Goal: Complete application form

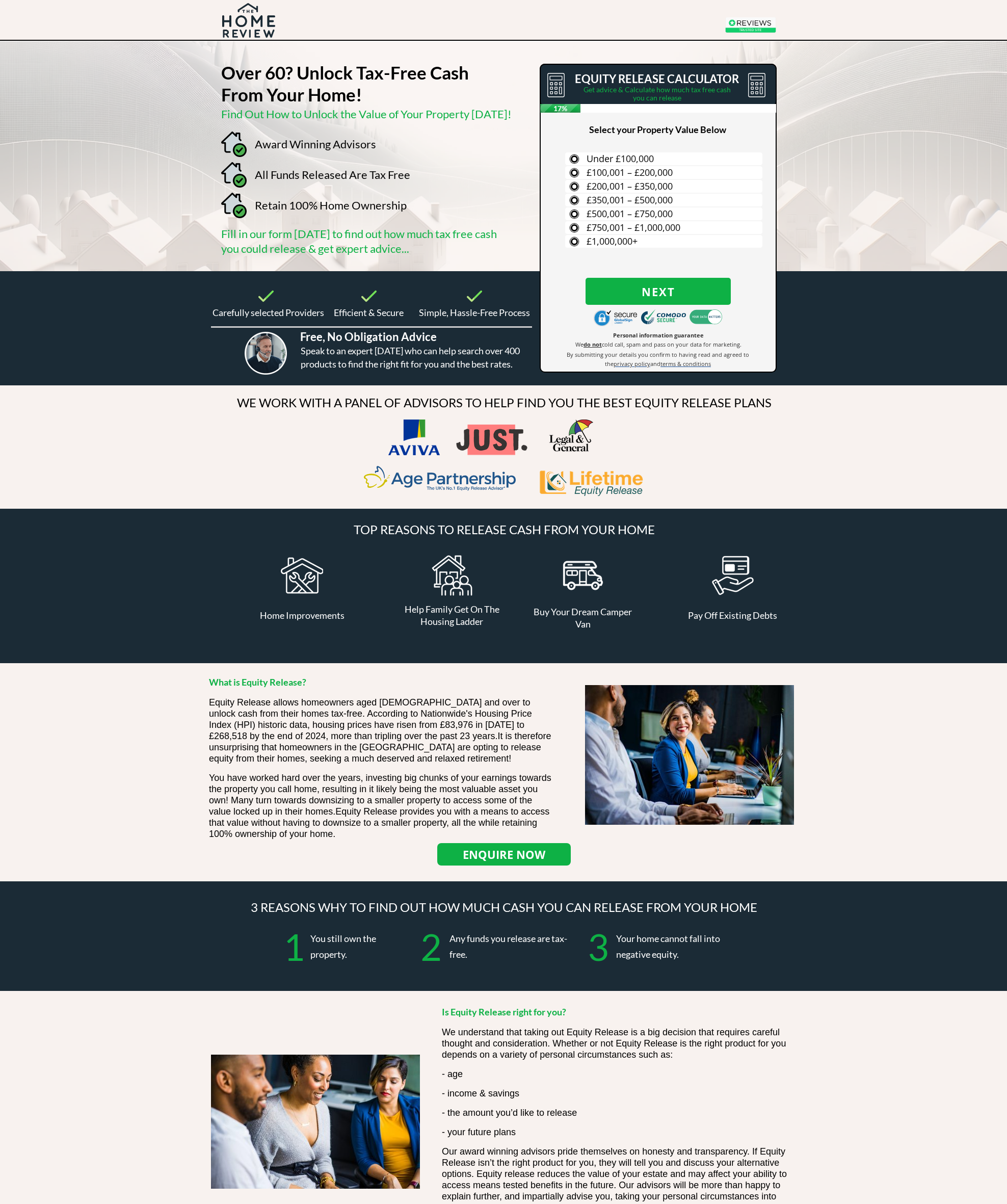
click at [679, 281] on button "Next" at bounding box center [658, 291] width 145 height 27
click at [696, 292] on span "Next" at bounding box center [658, 292] width 145 height 13
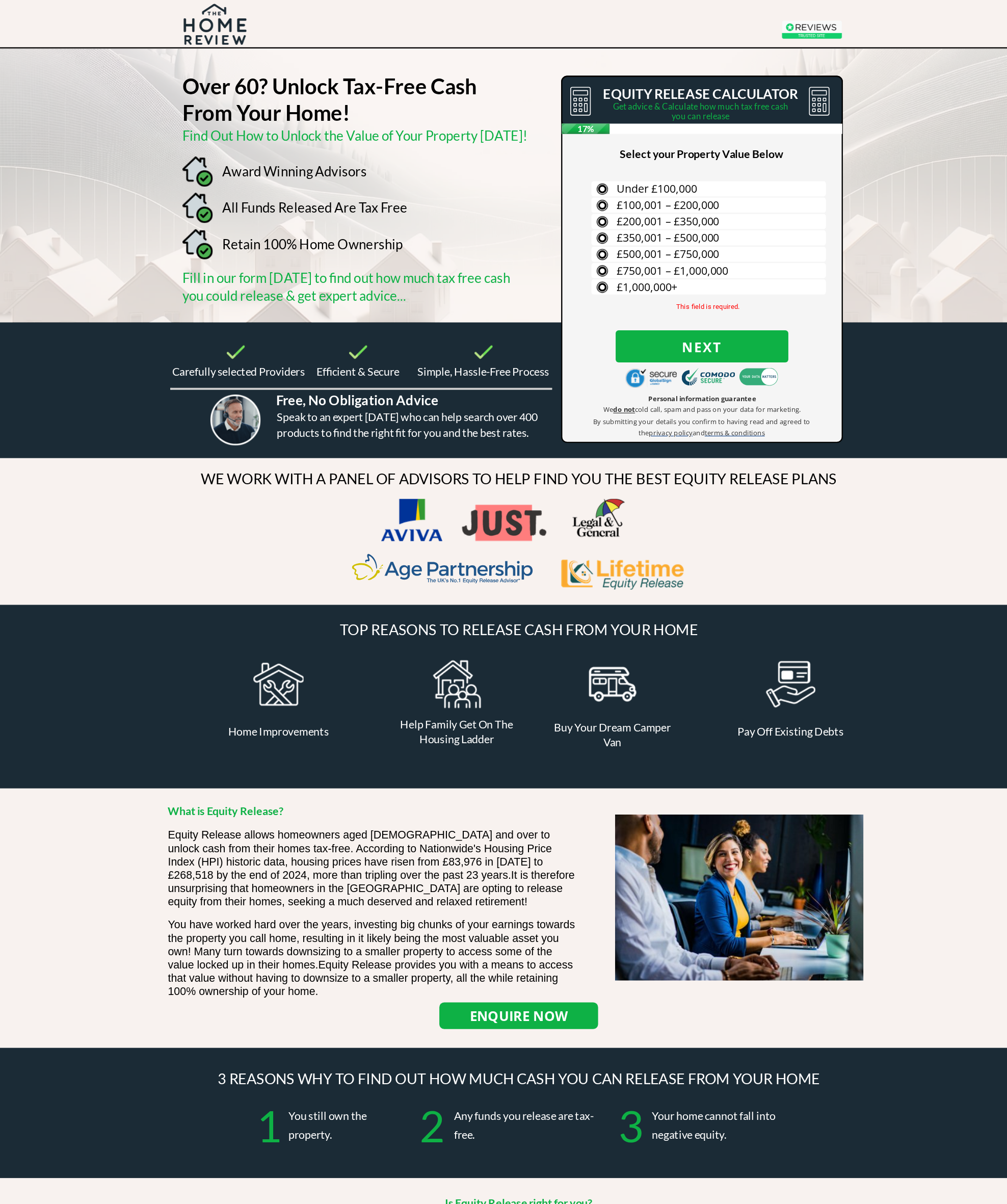
click at [586, 154] on span "Under £100,000" at bounding box center [620, 158] width 67 height 12
click at [0, 0] on input "Under £100,000" at bounding box center [0, 0] width 0 height 0
click at [565, 184] on label "House" at bounding box center [663, 186] width 197 height 13
click at [0, 0] on input "House" at bounding box center [0, 0] width 0 height 0
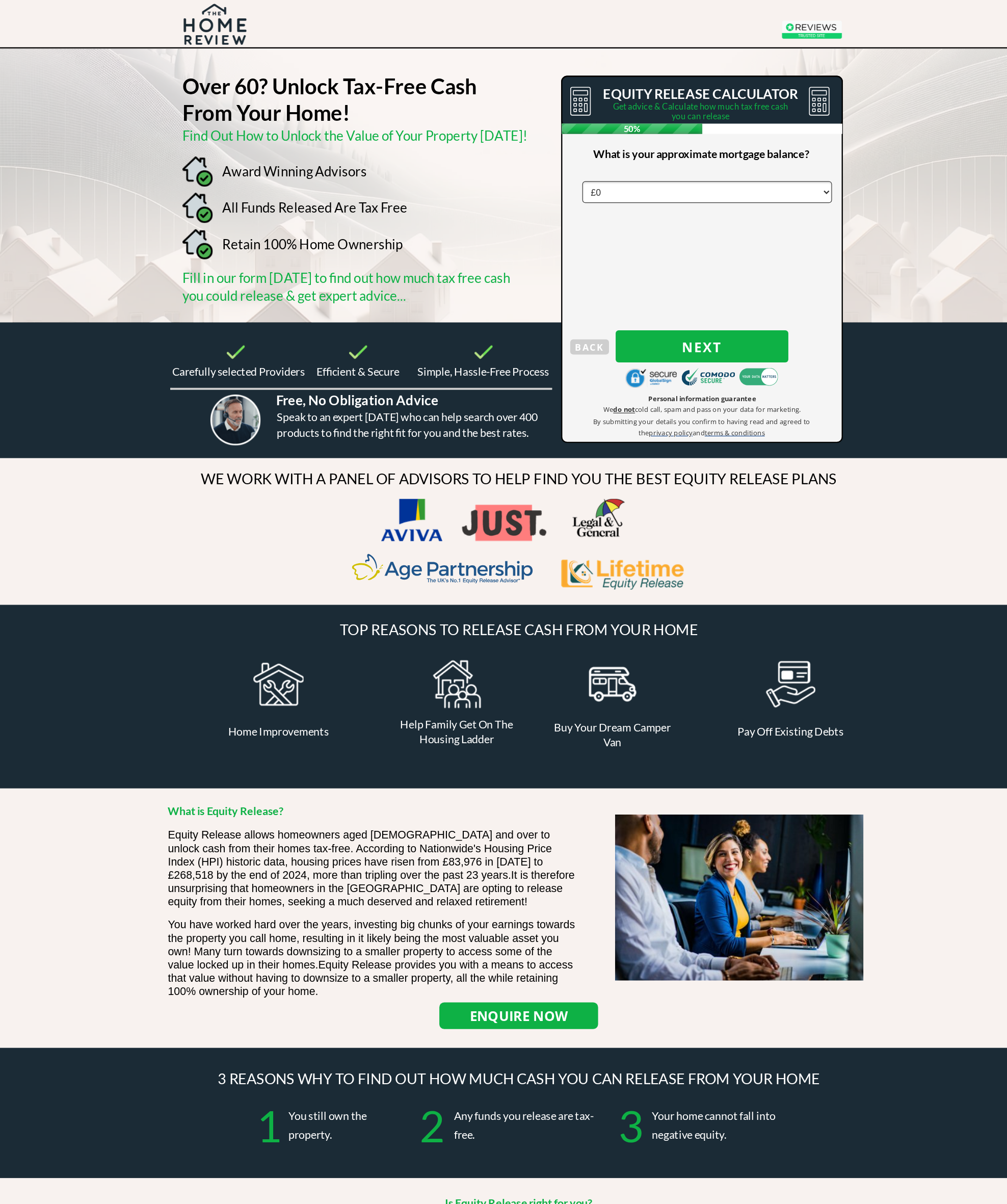
click at [616, 283] on button "Next" at bounding box center [658, 291] width 145 height 27
click at [604, 157] on select "Select Title Mr Mrs Ms Miss Dr [PERSON_NAME]" at bounding box center [662, 161] width 210 height 18
select select "Mr"
click at [586, 180] on input "text" at bounding box center [662, 187] width 210 height 18
click at [580, 193] on input "text" at bounding box center [662, 187] width 210 height 18
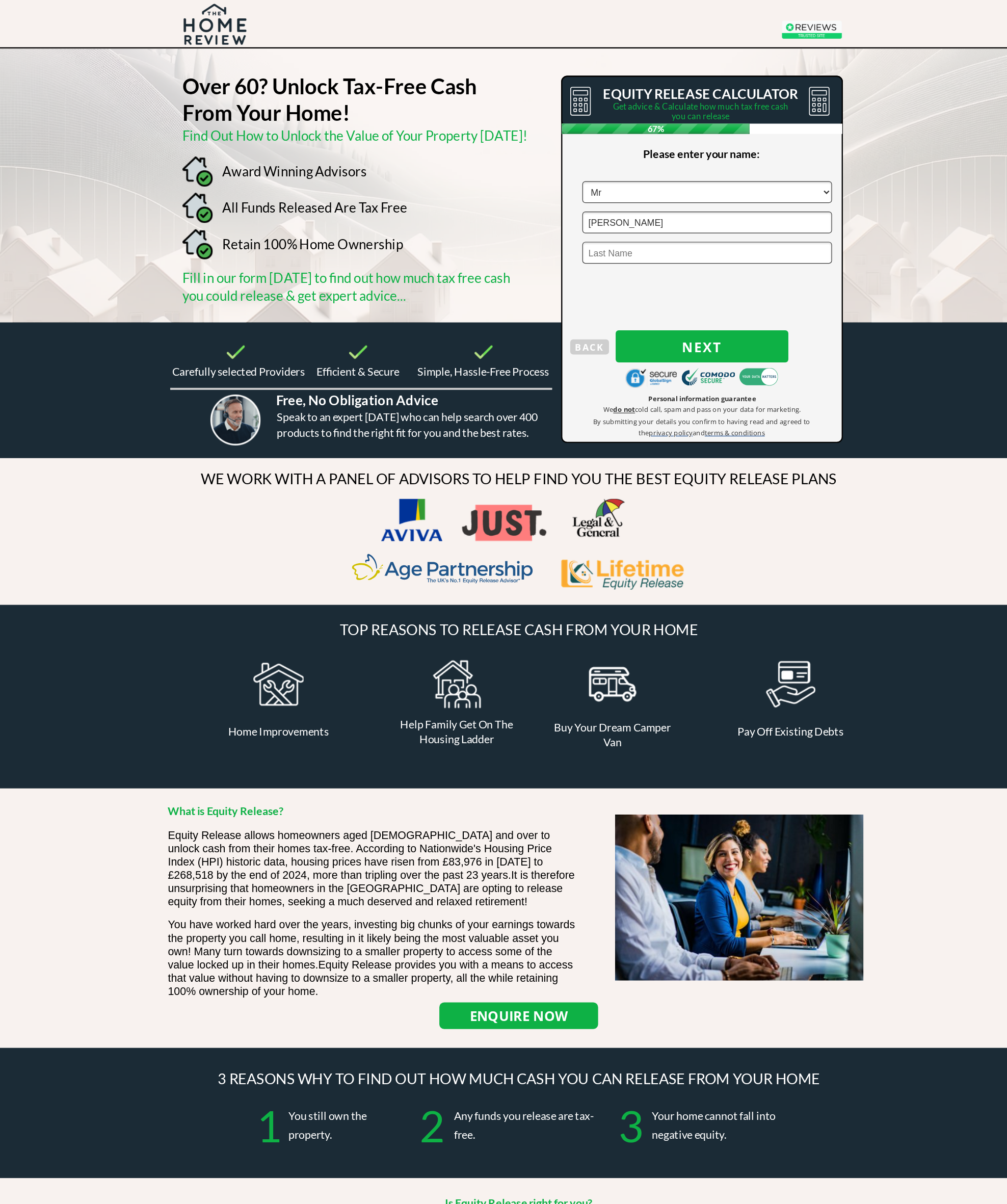
type input "[PERSON_NAME]"
click at [558, 213] on input "text" at bounding box center [662, 212] width 210 height 18
type input "[PERSON_NAME]"
click at [620, 289] on span "Next" at bounding box center [658, 292] width 145 height 13
click at [578, 163] on input "text" at bounding box center [662, 161] width 210 height 18
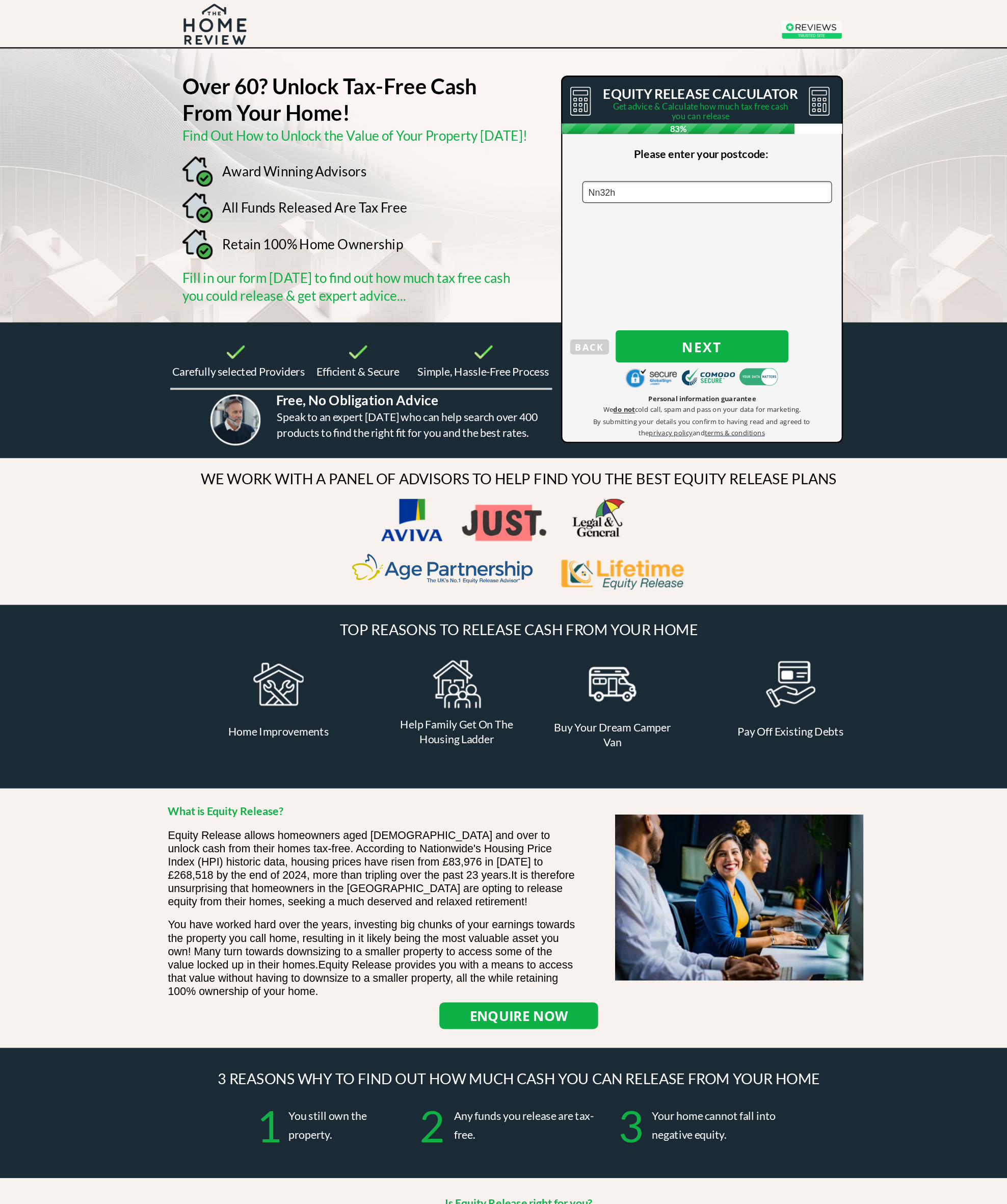
type input "Nn32hy"
click at [613, 289] on span "Next" at bounding box center [658, 292] width 145 height 13
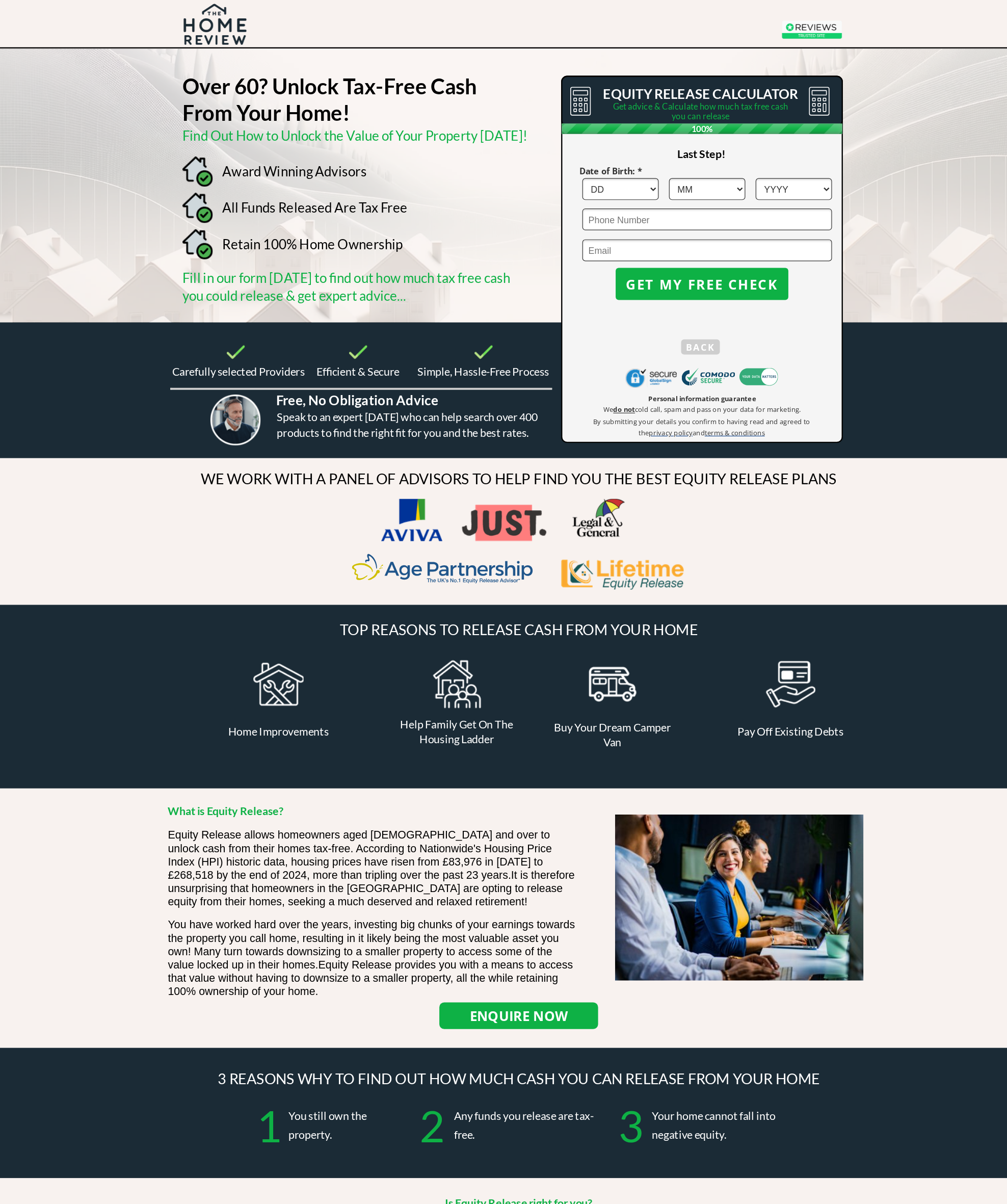
click at [557, 156] on select "DD 1 2 3 4 5 6 7 8 9 10 11 12 13 14 15 16 17 18 19 20 21 22 23 24 25 26 27 28 2…" at bounding box center [589, 159] width 64 height 18
select select "7"
click at [630, 161] on select "MM 1 2 3 4 5 6 7 8 9 10 11 12" at bounding box center [662, 159] width 64 height 18
select select "2"
click at [703, 153] on select "YYYY 1966 1965 1964 1963 1962 1961 1960 1959 1958 1957 1956 1955 1954 1953 1952…" at bounding box center [735, 159] width 64 height 18
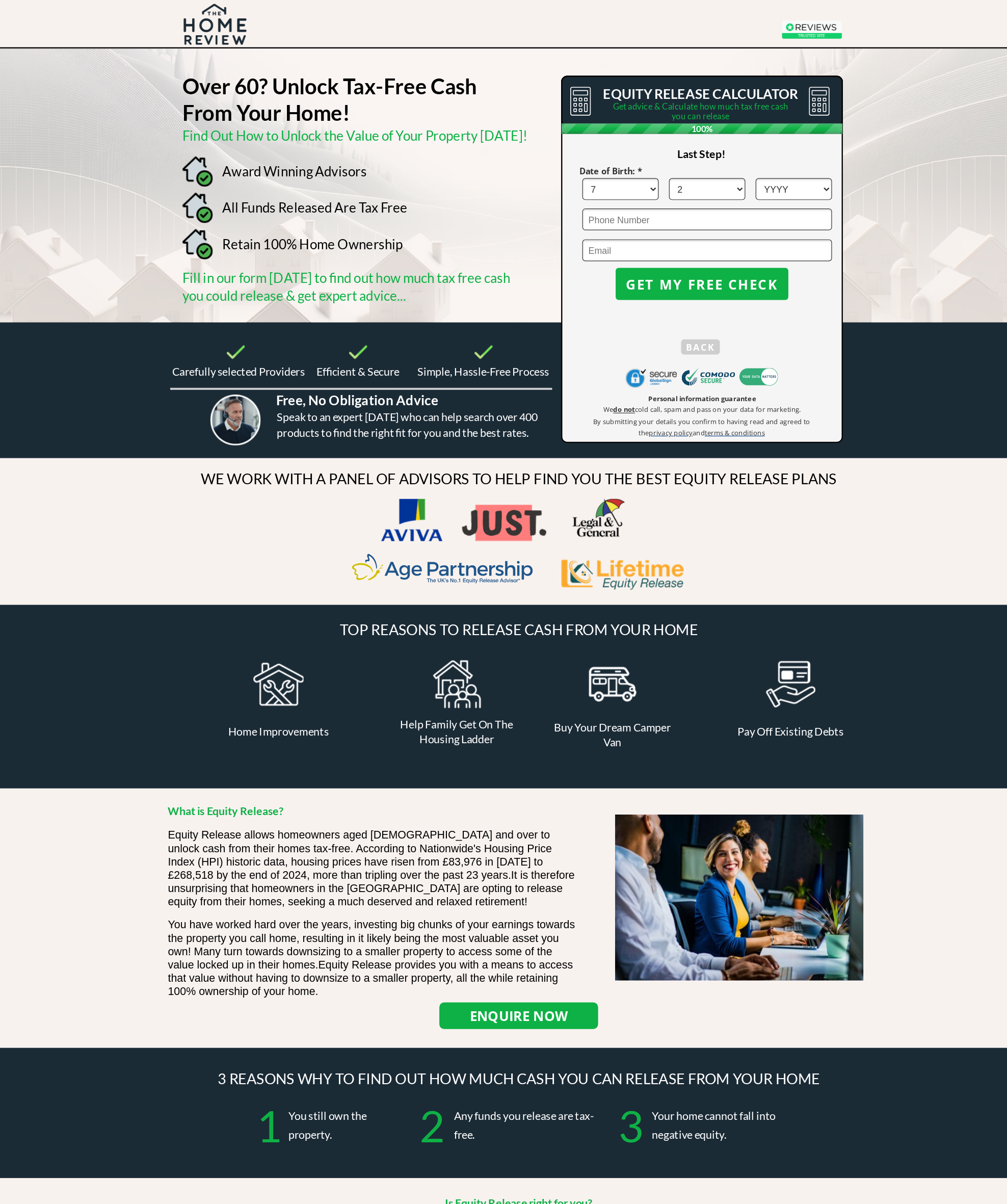
select select "1951"
click at [598, 190] on input "tel" at bounding box center [662, 184] width 210 height 18
click at [586, 219] on input "email" at bounding box center [662, 210] width 210 height 18
type input "[EMAIL_ADDRESS][DOMAIN_NAME]"
click at [620, 245] on span "GET MY FREE CHECK" at bounding box center [658, 239] width 145 height 13
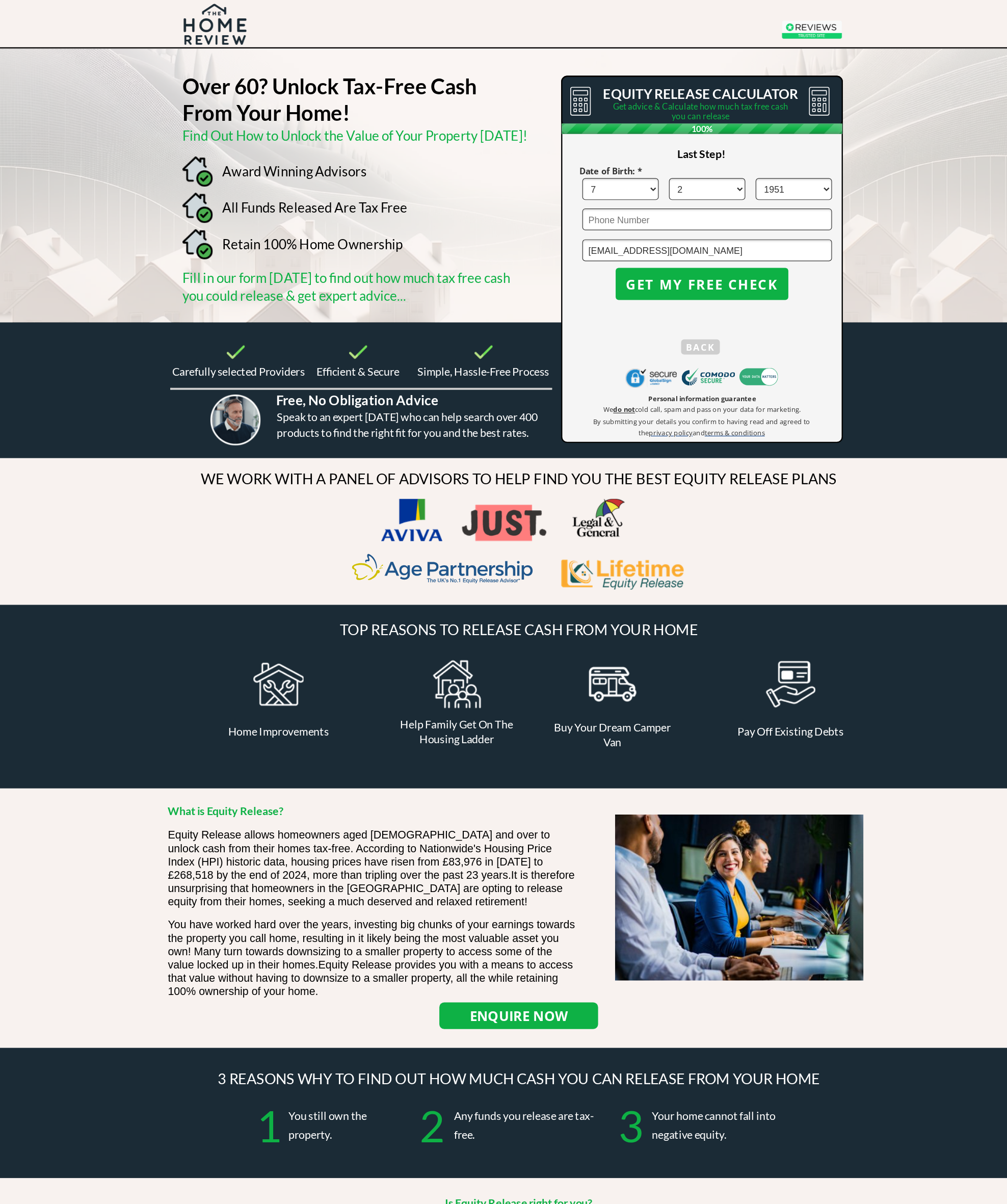
click at [642, 252] on button "GET MY FREE CHECK" at bounding box center [658, 239] width 145 height 27
click at [583, 187] on input "tel" at bounding box center [662, 184] width 210 height 18
type input "0"
click at [629, 237] on span "GET MY FREE CHECK" at bounding box center [658, 239] width 145 height 13
click at [557, 189] on input "0" at bounding box center [662, 184] width 210 height 18
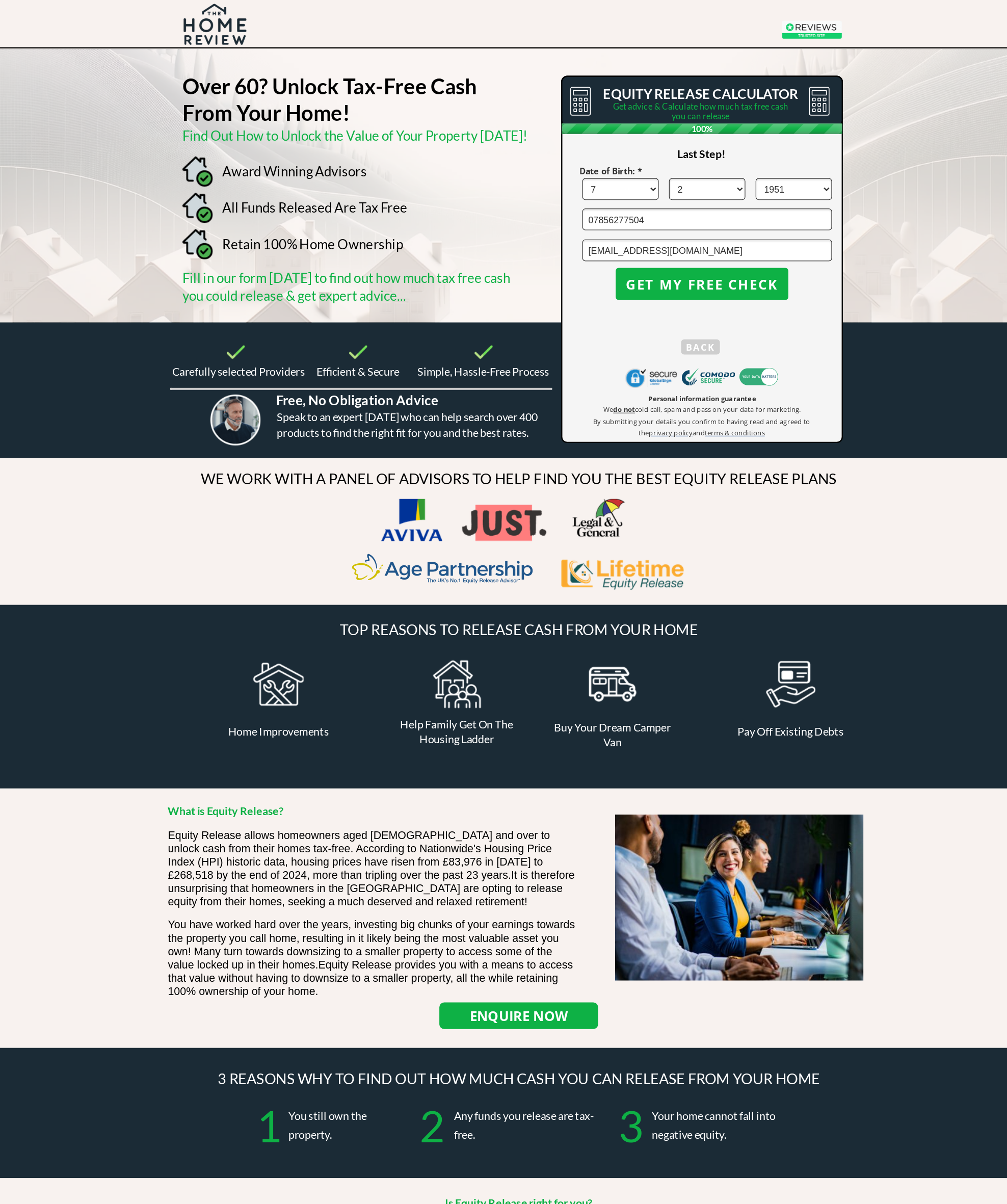
type input "07856277504"
click at [624, 242] on span "GET MY FREE CHECK" at bounding box center [658, 239] width 145 height 13
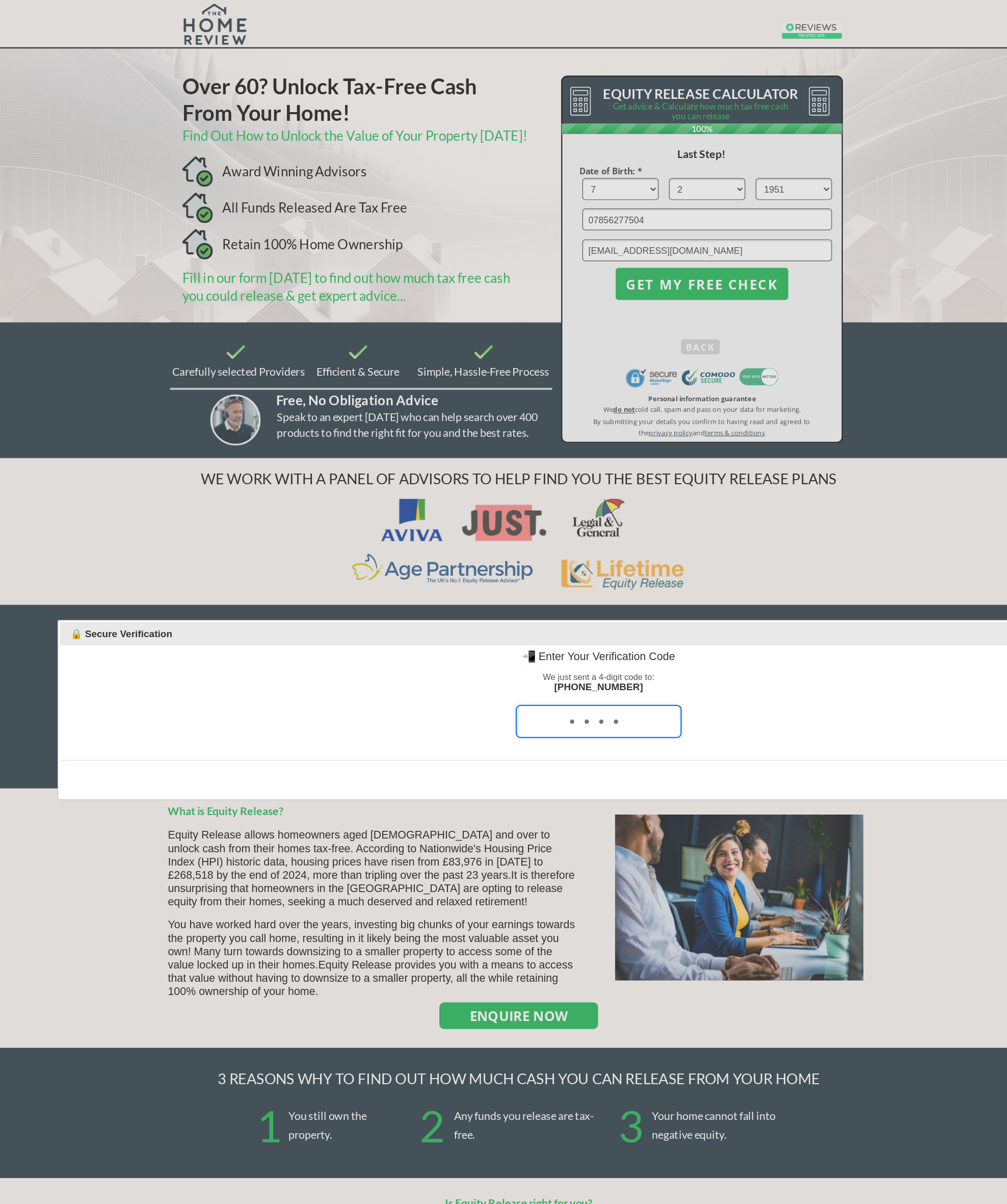
click at [844, 538] on span "🔒 Secure Verification" at bounding box center [527, 533] width 800 height 10
click at [560, 610] on input "tel" at bounding box center [571, 607] width 140 height 28
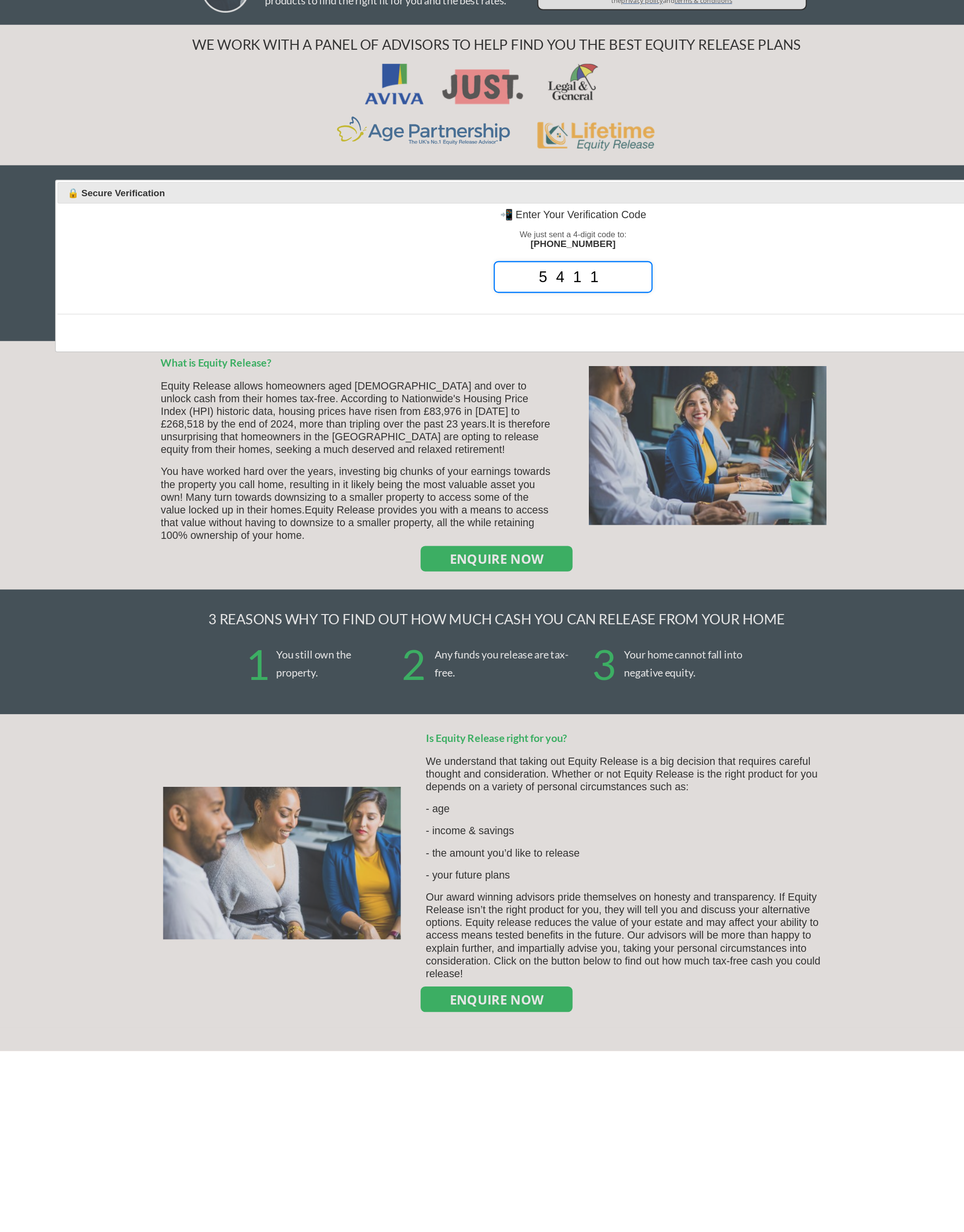
click at [434, 466] on div at bounding box center [482, 616] width 964 height 1232
click at [455, 473] on div at bounding box center [482, 616] width 964 height 1232
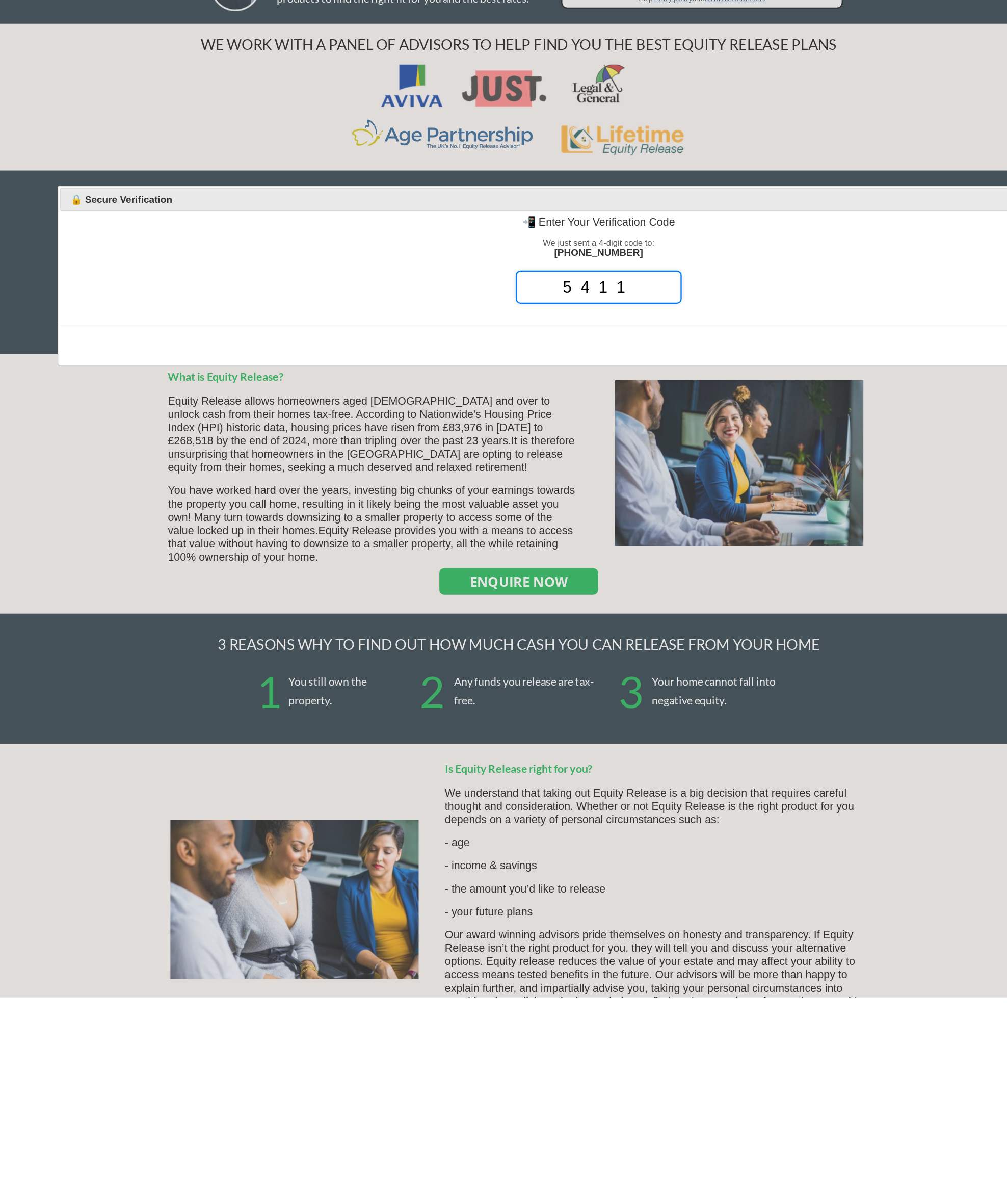
click at [463, 487] on div at bounding box center [503, 602] width 1007 height 1204
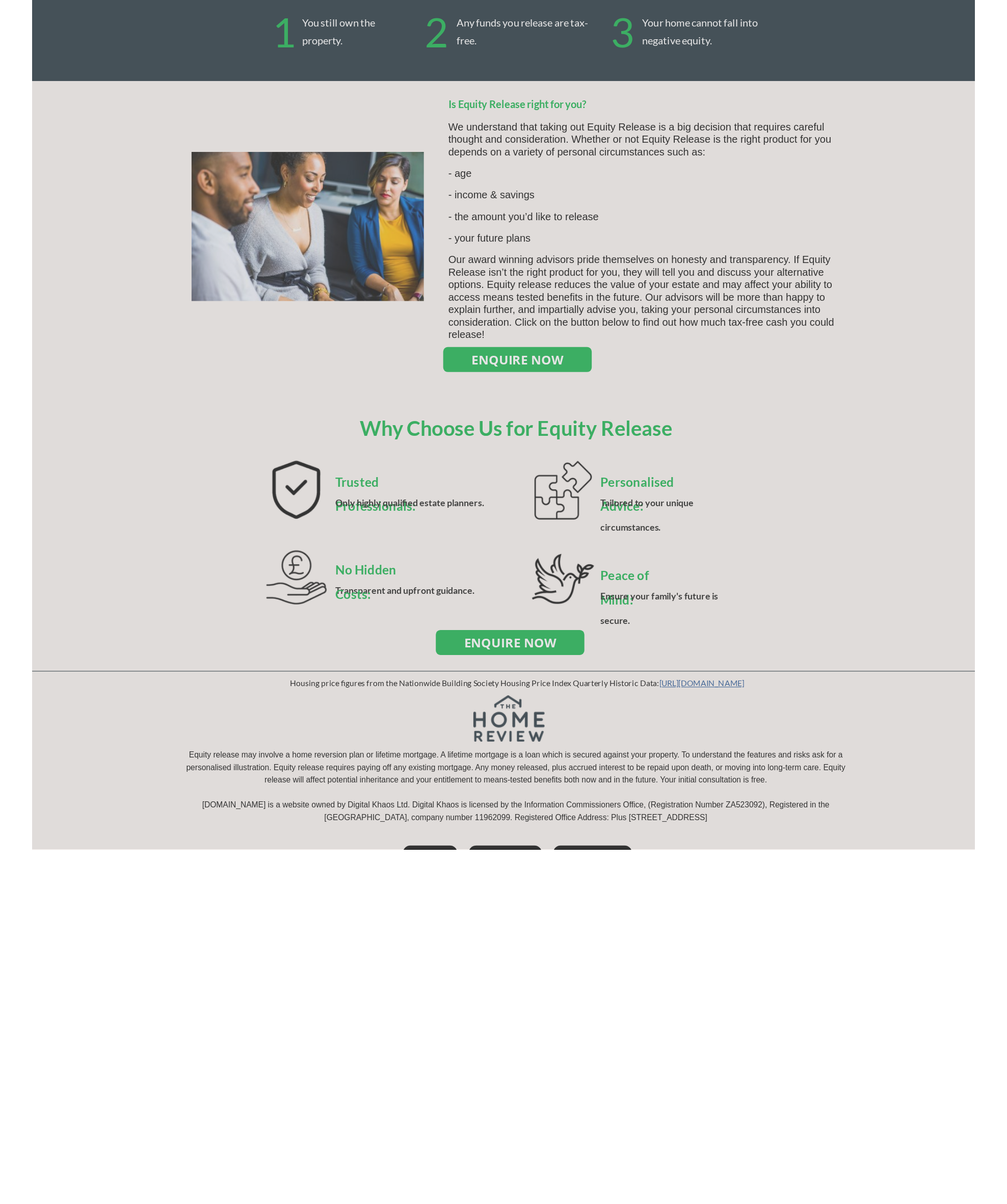
scroll to position [410, 0]
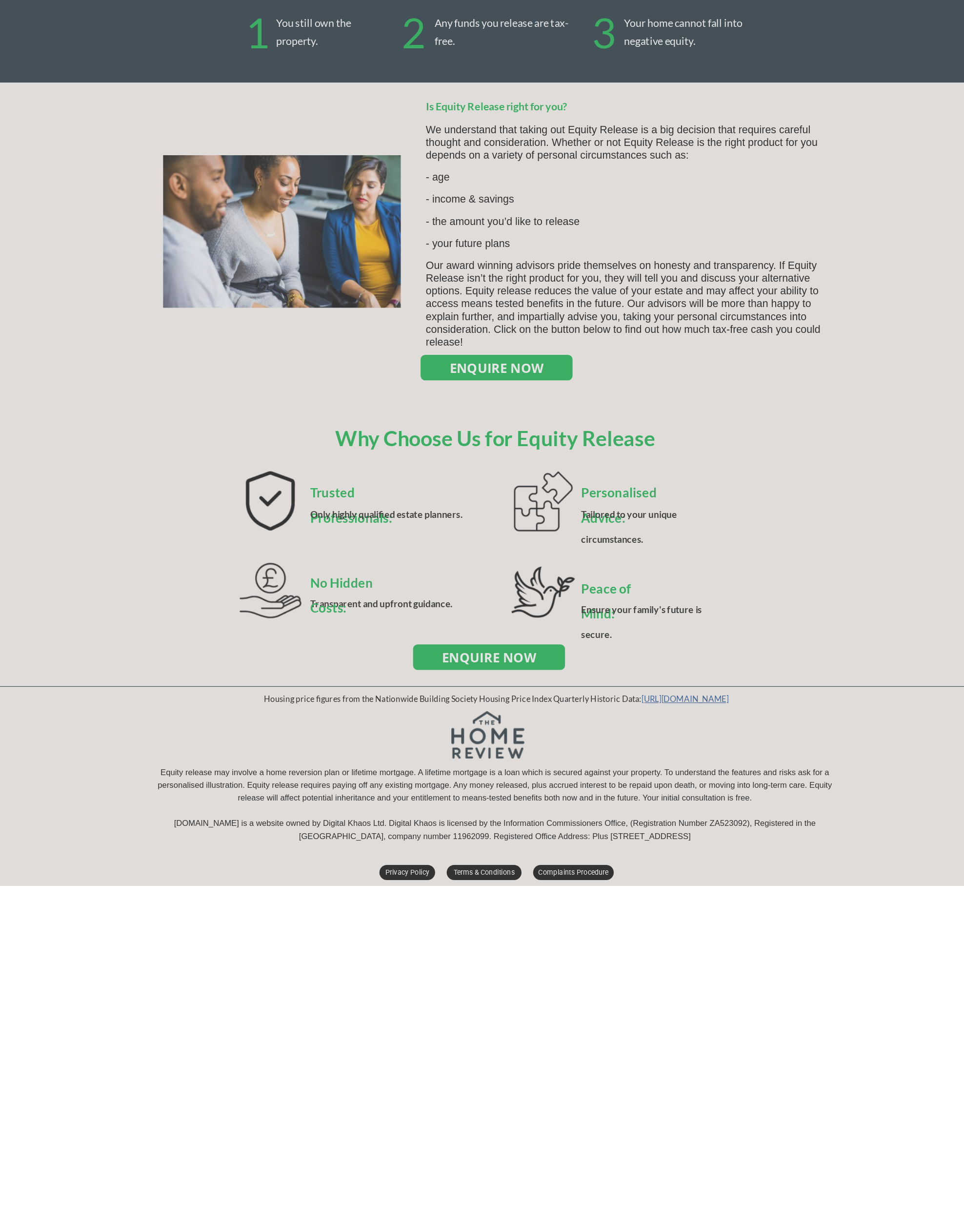
click at [429, 304] on div at bounding box center [482, 616] width 964 height 1232
click at [440, 548] on div at bounding box center [482, 616] width 964 height 1232
click at [440, 548] on div at bounding box center [482, 616] width 964 height 1232
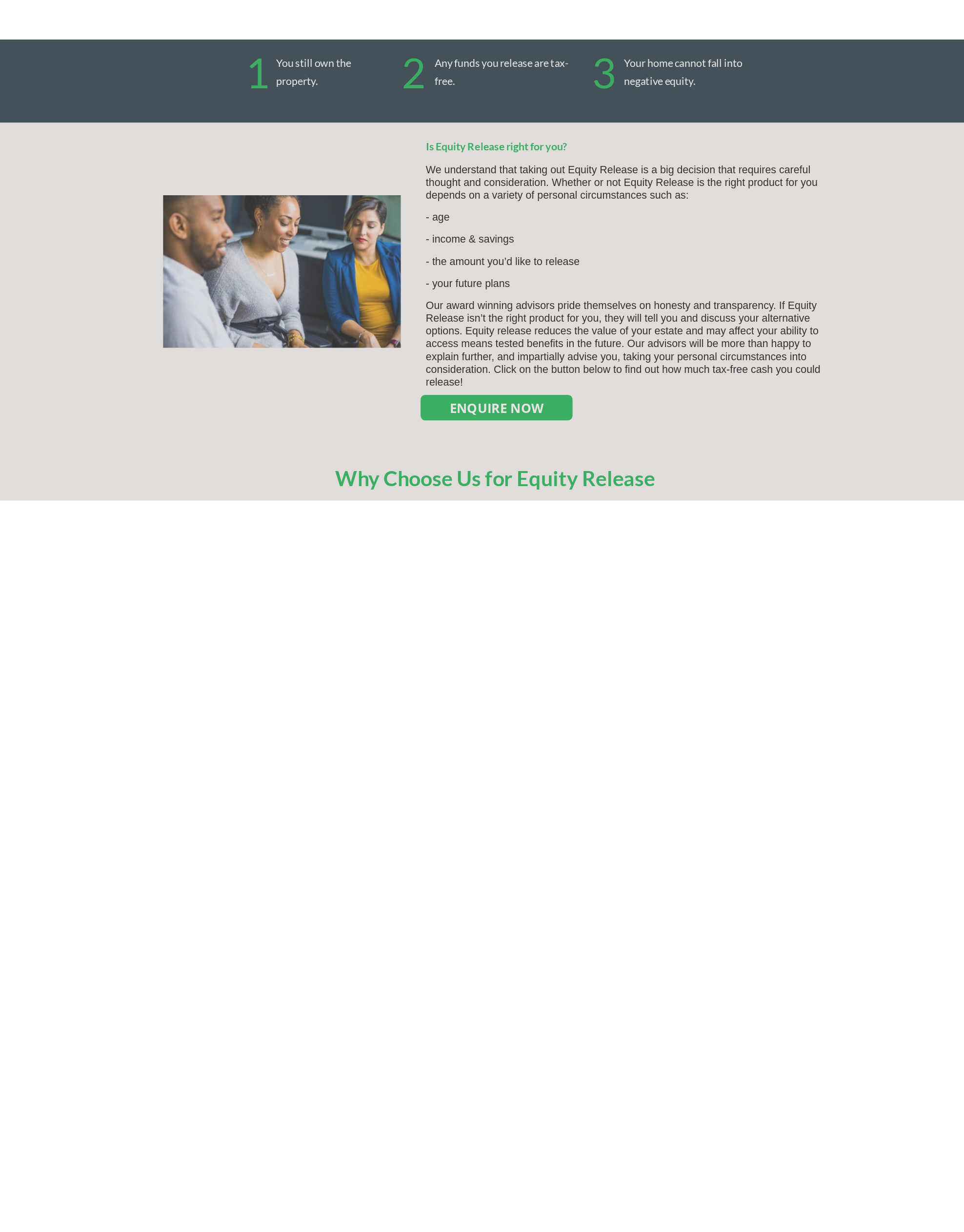
scroll to position [113, 0]
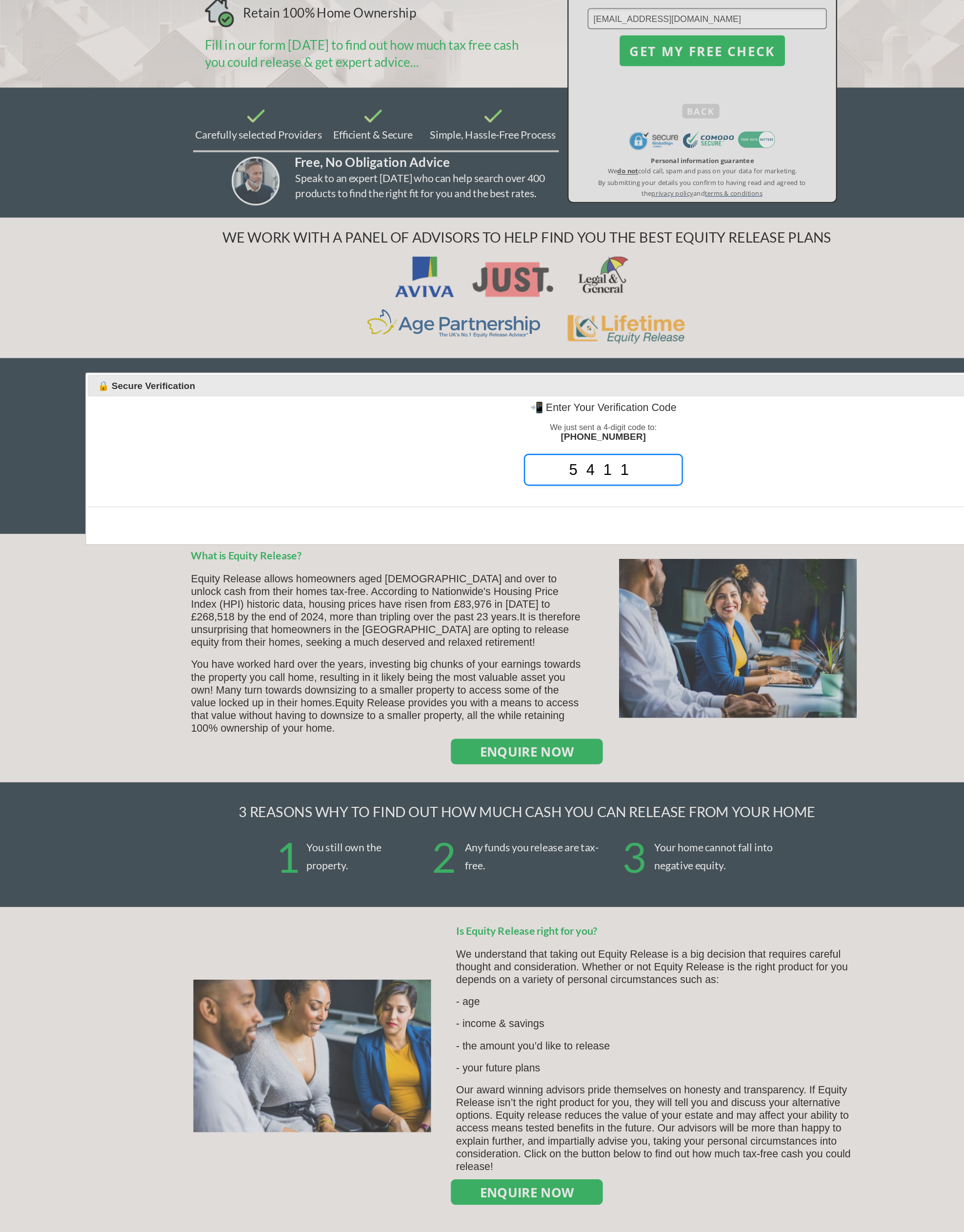
click at [483, 632] on div at bounding box center [482, 616] width 964 height 1232
click at [486, 624] on div at bounding box center [482, 616] width 964 height 1232
click at [486, 623] on div at bounding box center [482, 616] width 964 height 1232
type input "5411"
click at [465, 635] on div at bounding box center [482, 616] width 964 height 1232
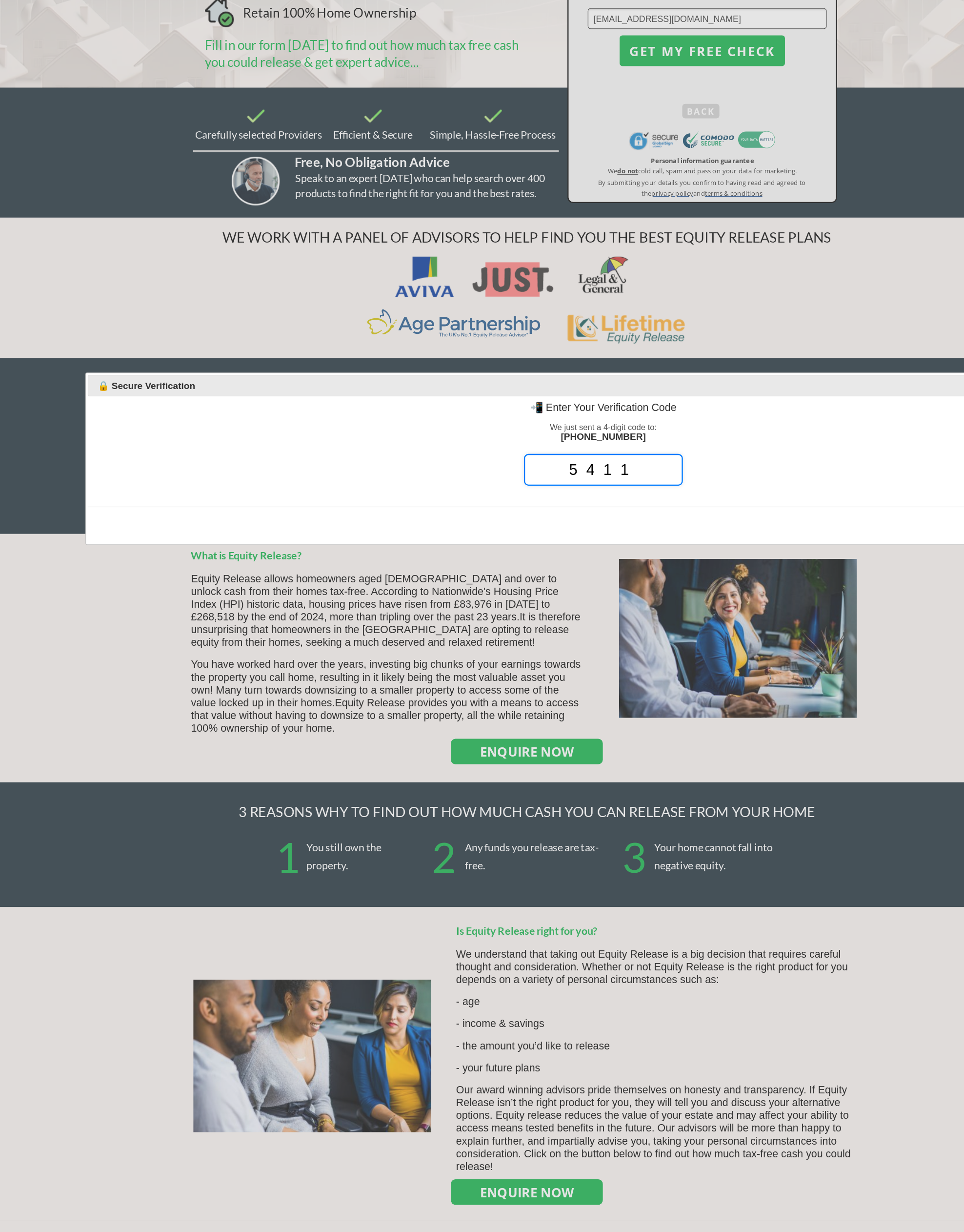
click at [465, 634] on div at bounding box center [482, 616] width 964 height 1232
click at [458, 626] on div at bounding box center [482, 616] width 964 height 1232
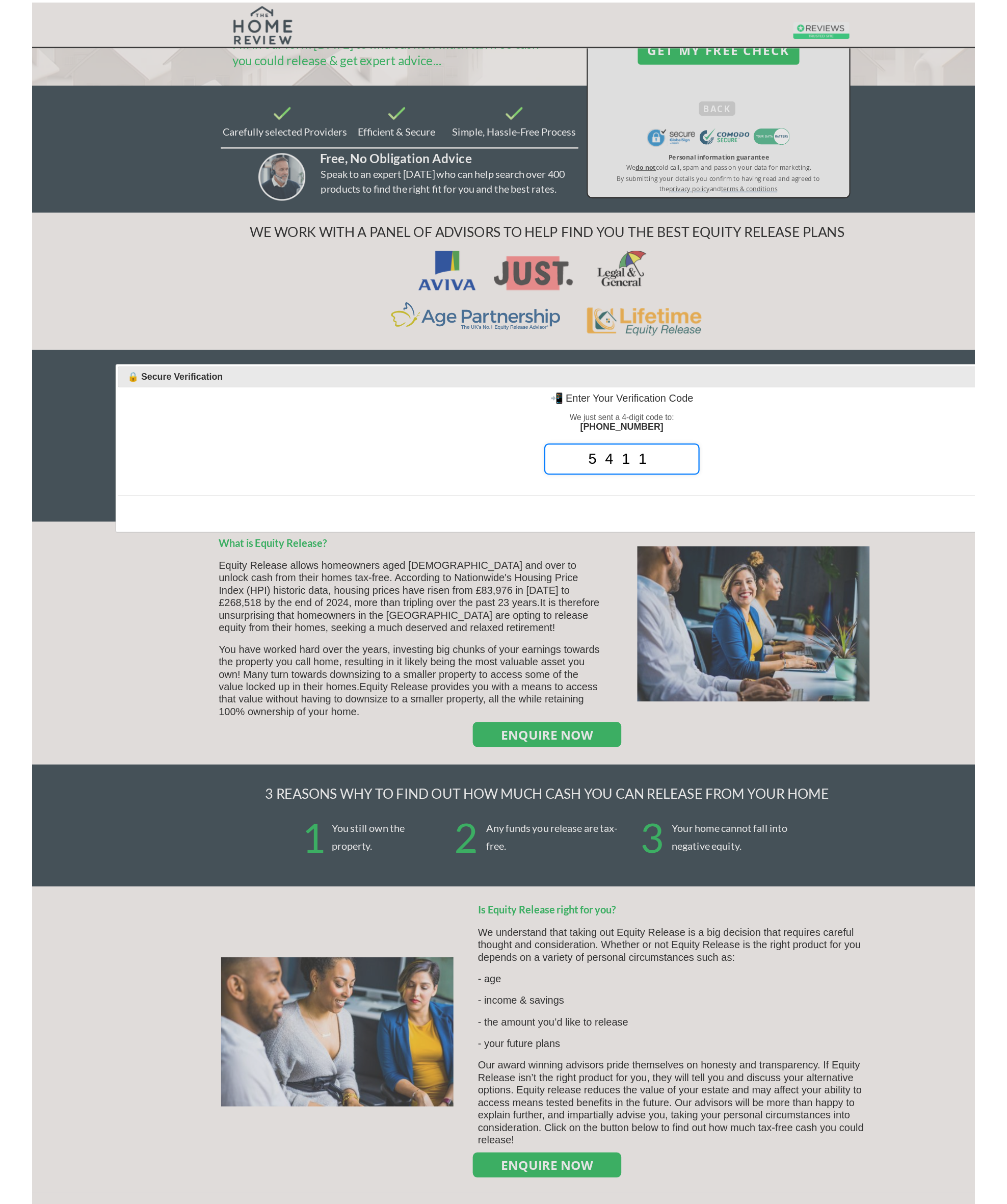
scroll to position [398, 0]
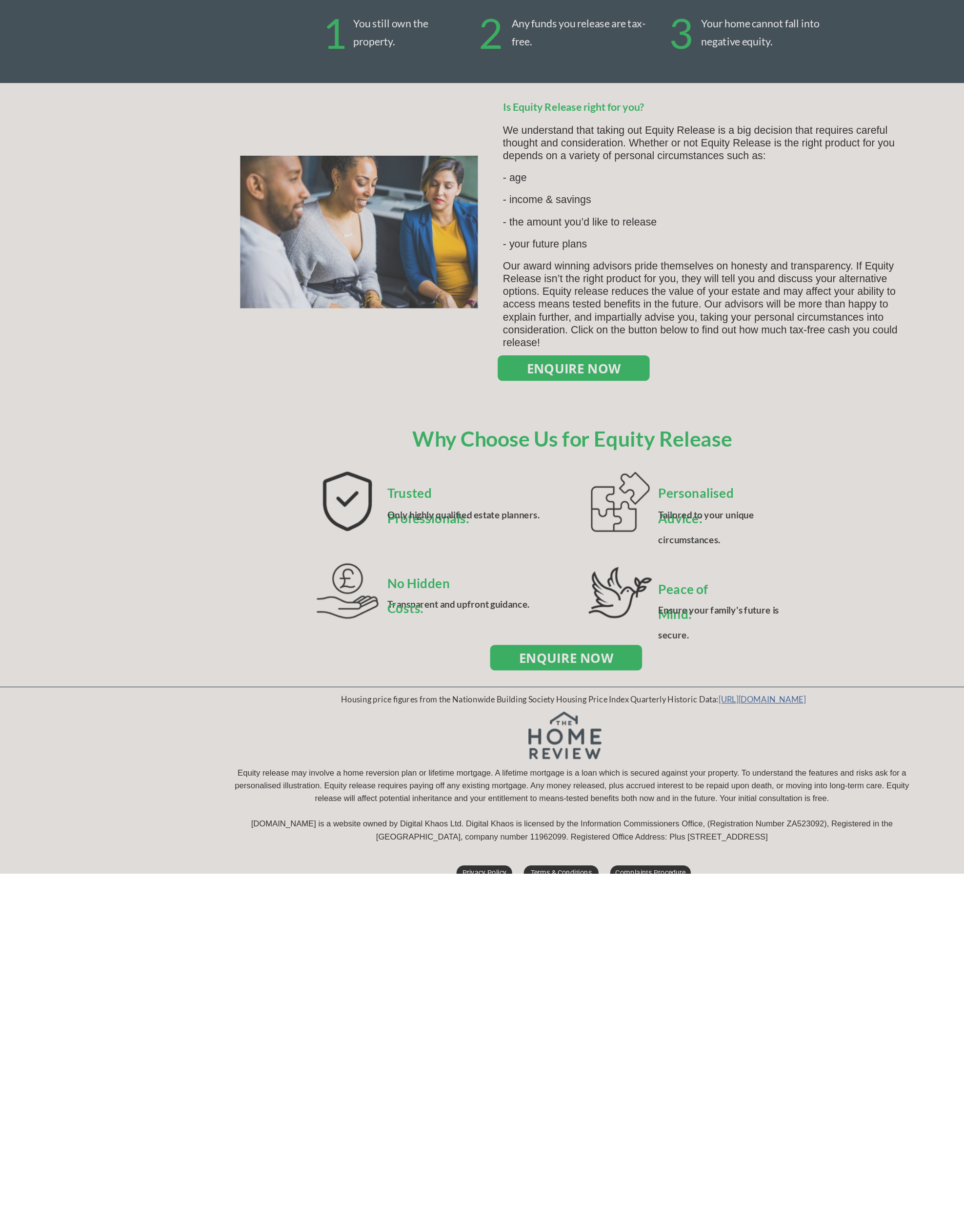
click at [512, 555] on div at bounding box center [482, 616] width 964 height 1232
click at [508, 309] on div at bounding box center [482, 616] width 964 height 1232
click at [508, 309] on div at bounding box center [482, 616] width 964 height 1232
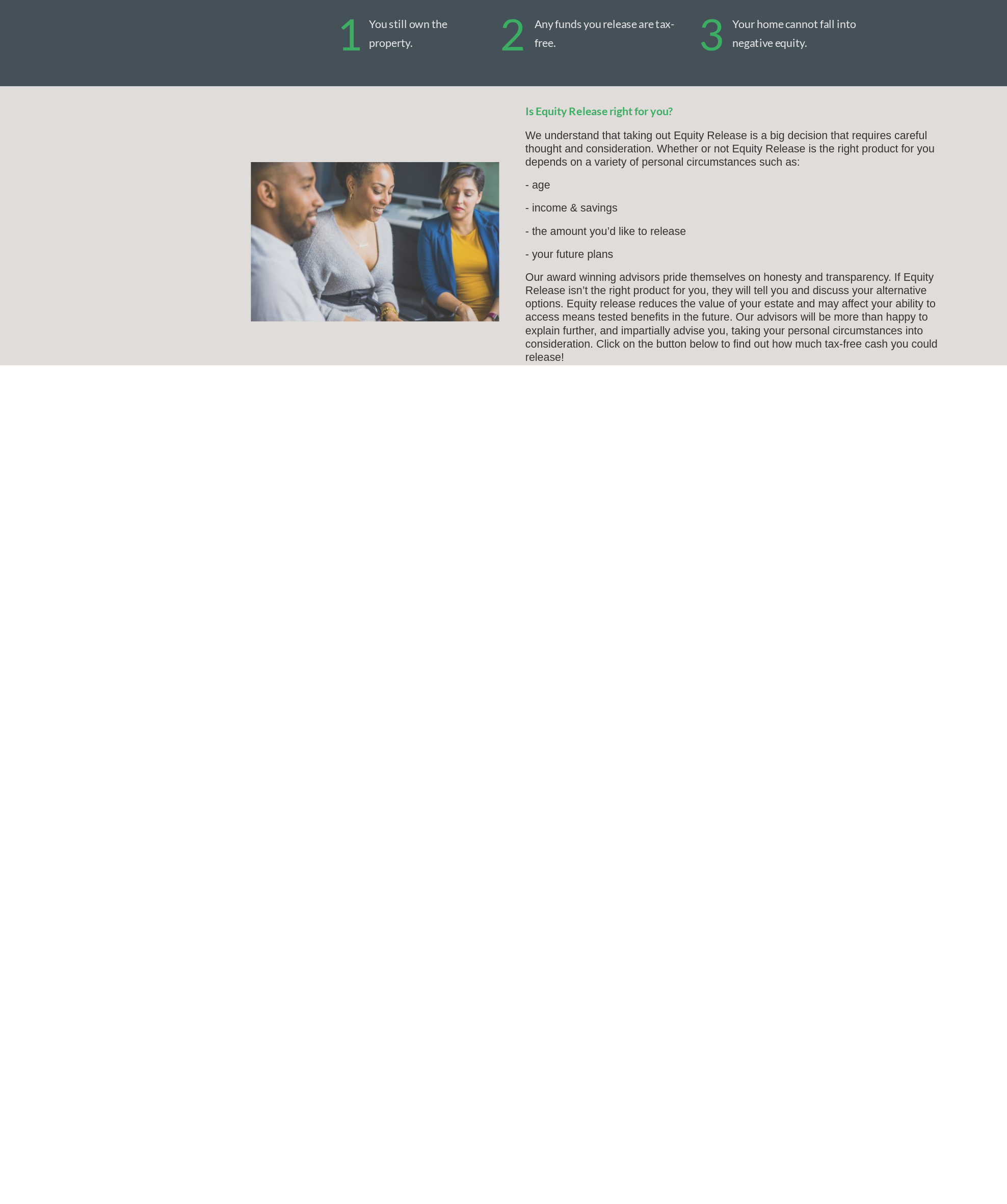
scroll to position [0, 0]
